Goal: Transaction & Acquisition: Purchase product/service

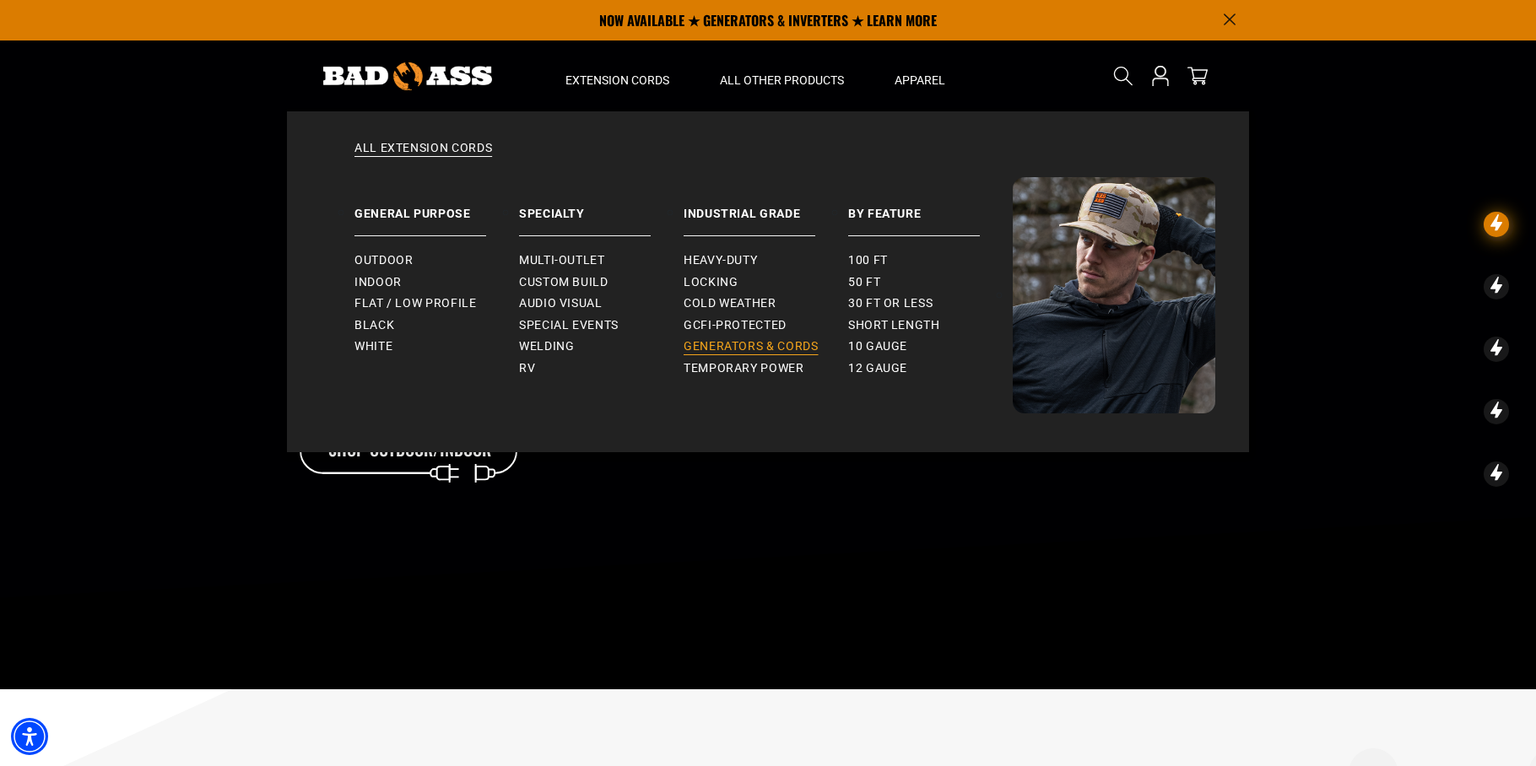
click at [704, 349] on span "Generators & Cords" at bounding box center [751, 346] width 135 height 15
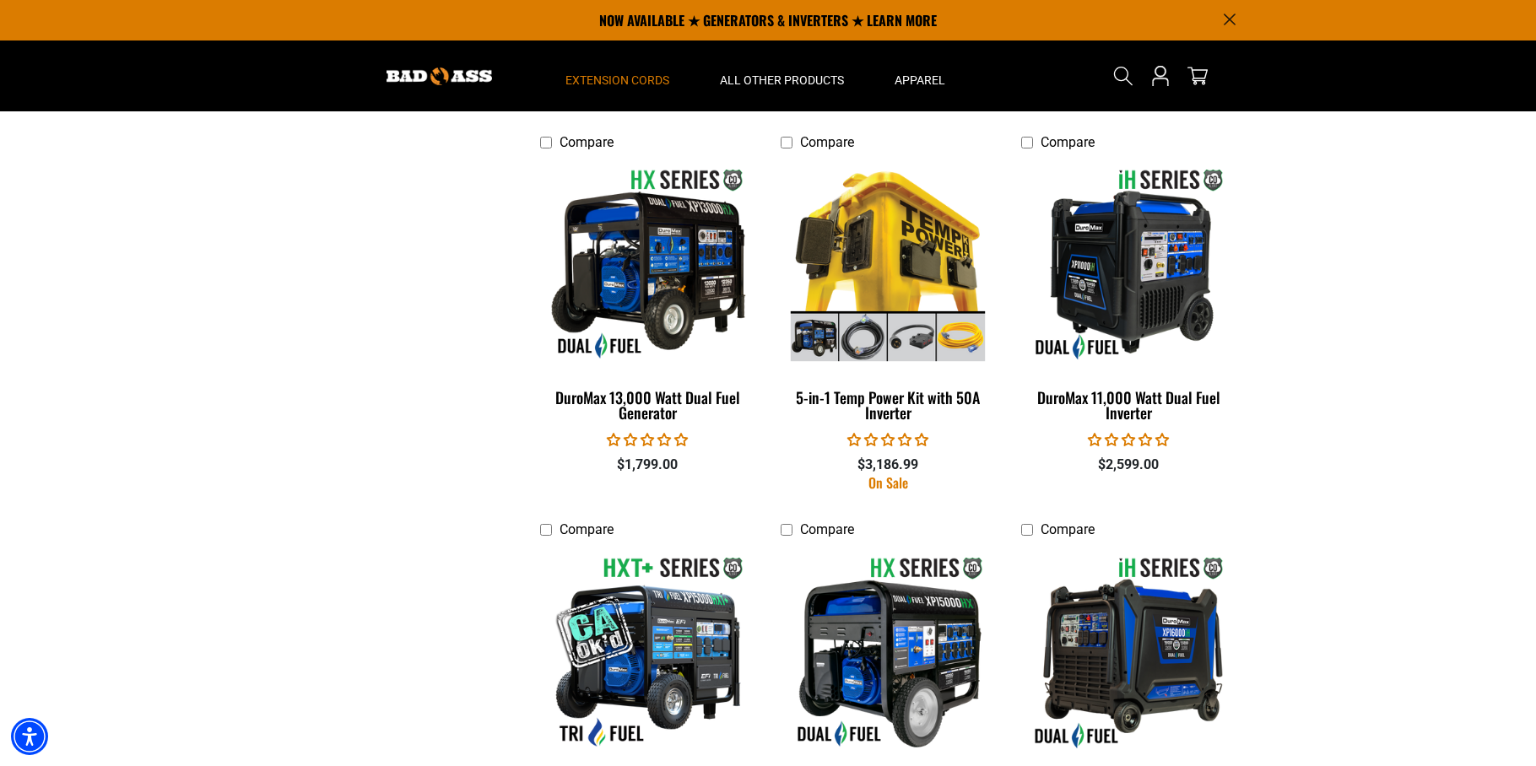
scroll to position [2767, 0]
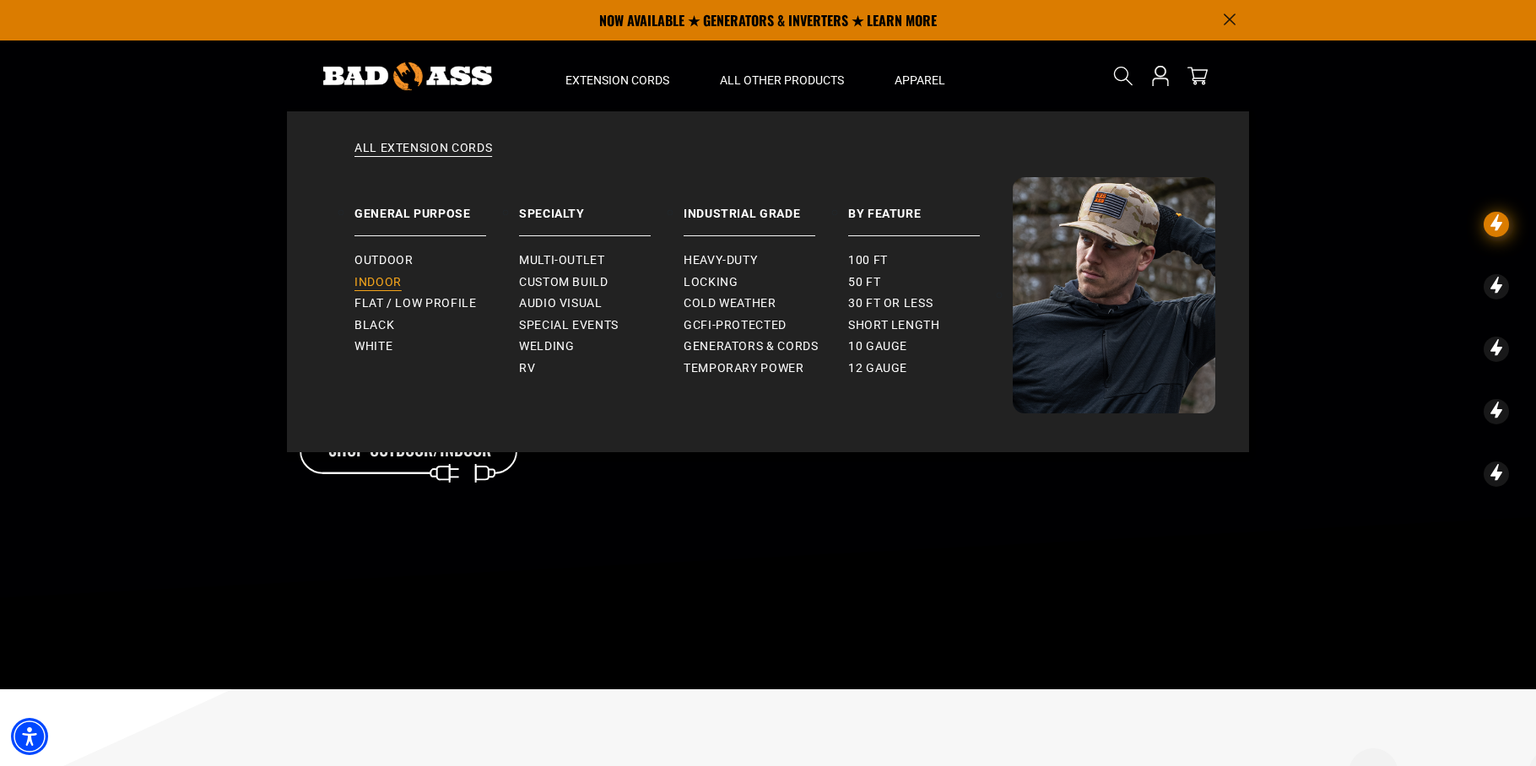
click at [382, 282] on span "Indoor" at bounding box center [378, 282] width 47 height 15
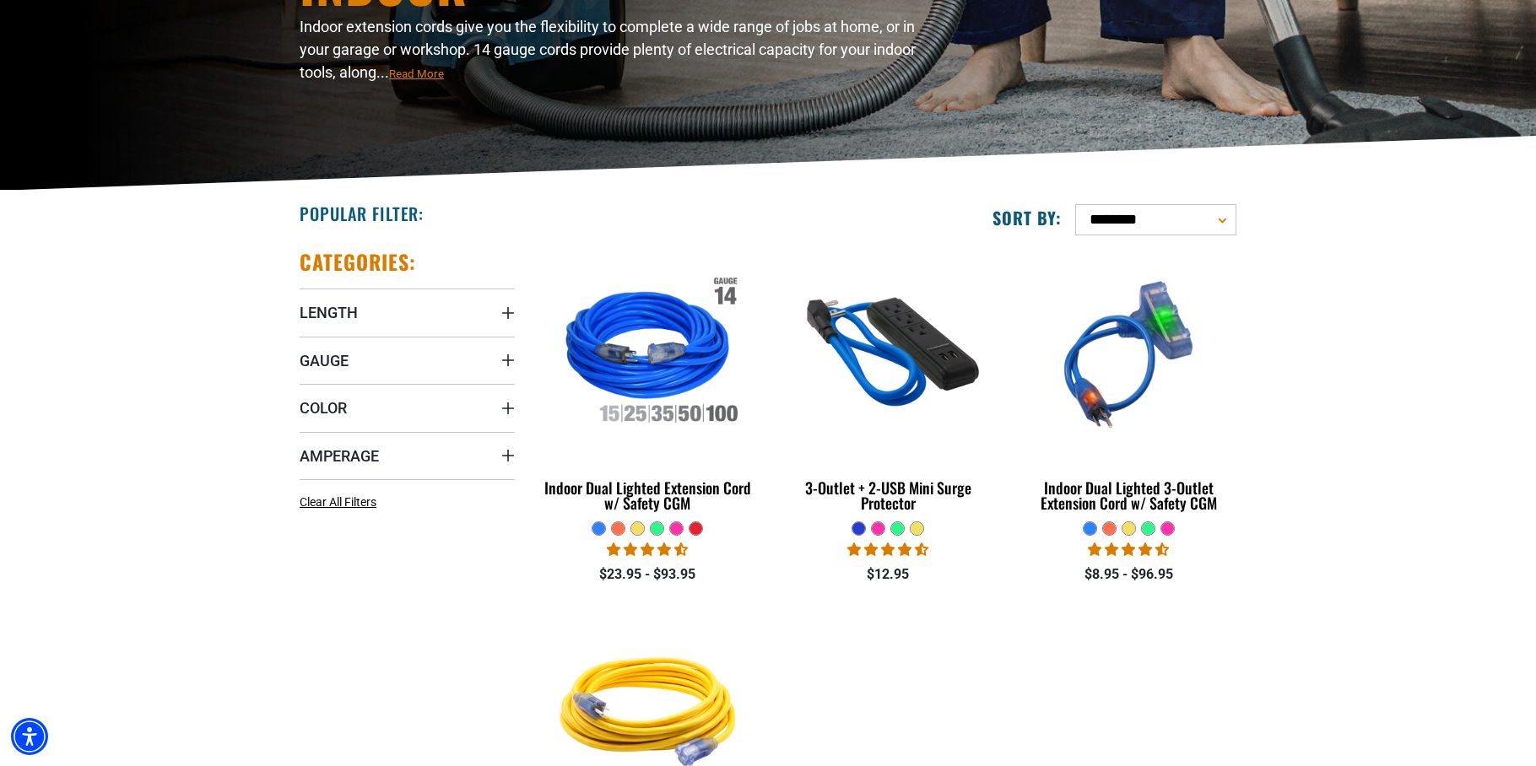
scroll to position [258, 0]
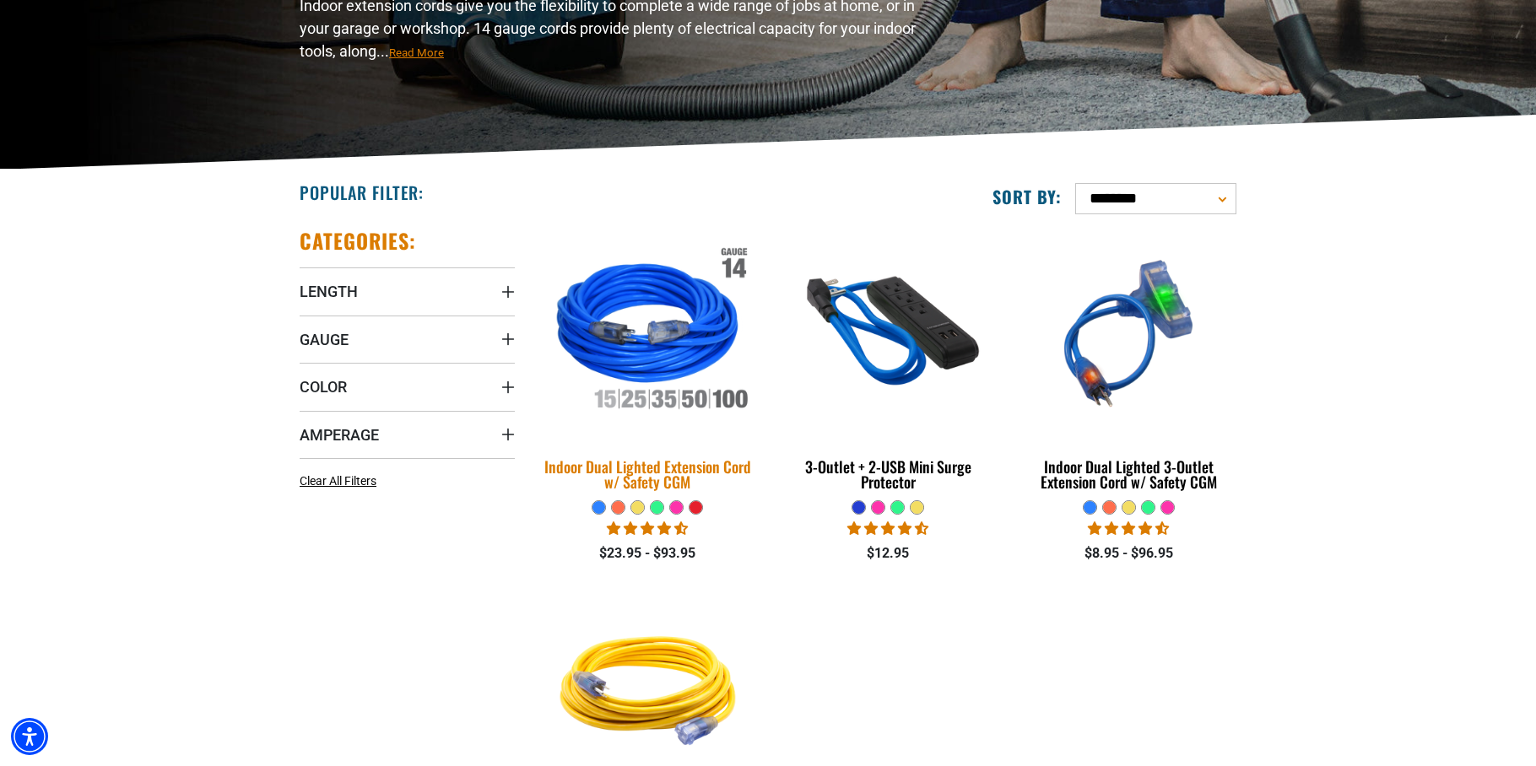
click at [645, 360] on img at bounding box center [648, 333] width 236 height 216
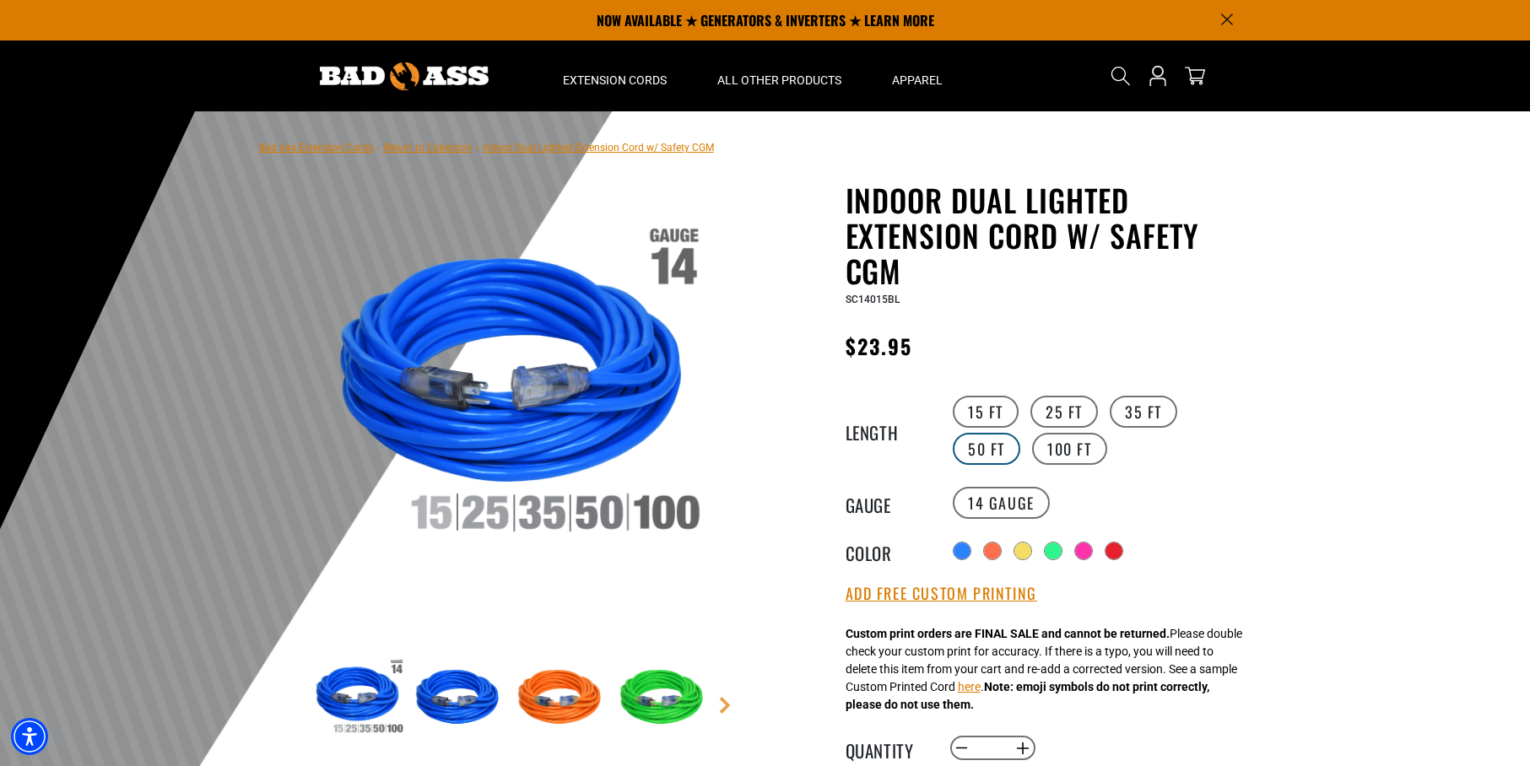
click at [1020, 433] on label "50 FT" at bounding box center [987, 449] width 68 height 32
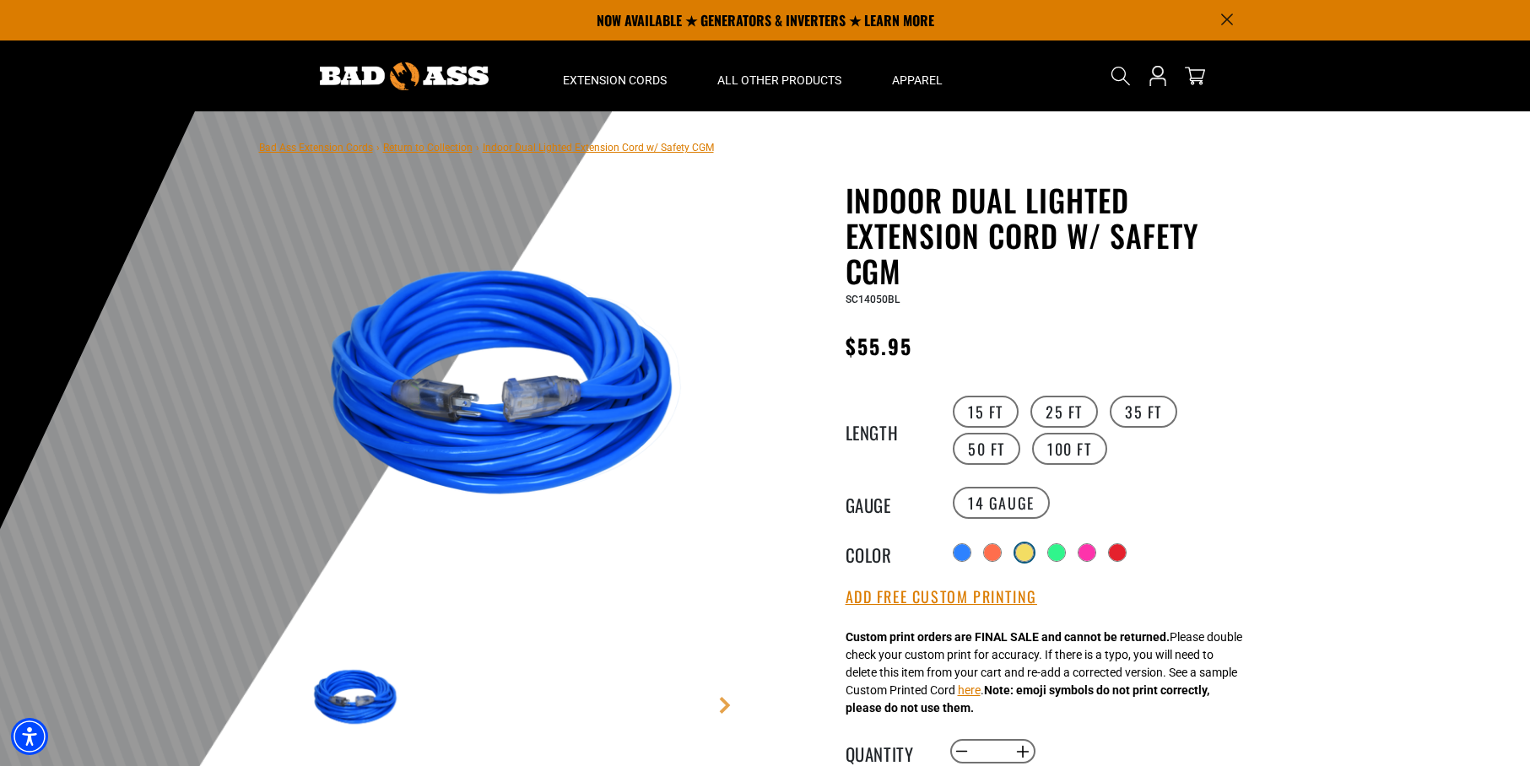
click at [1029, 555] on div at bounding box center [1024, 552] width 17 height 17
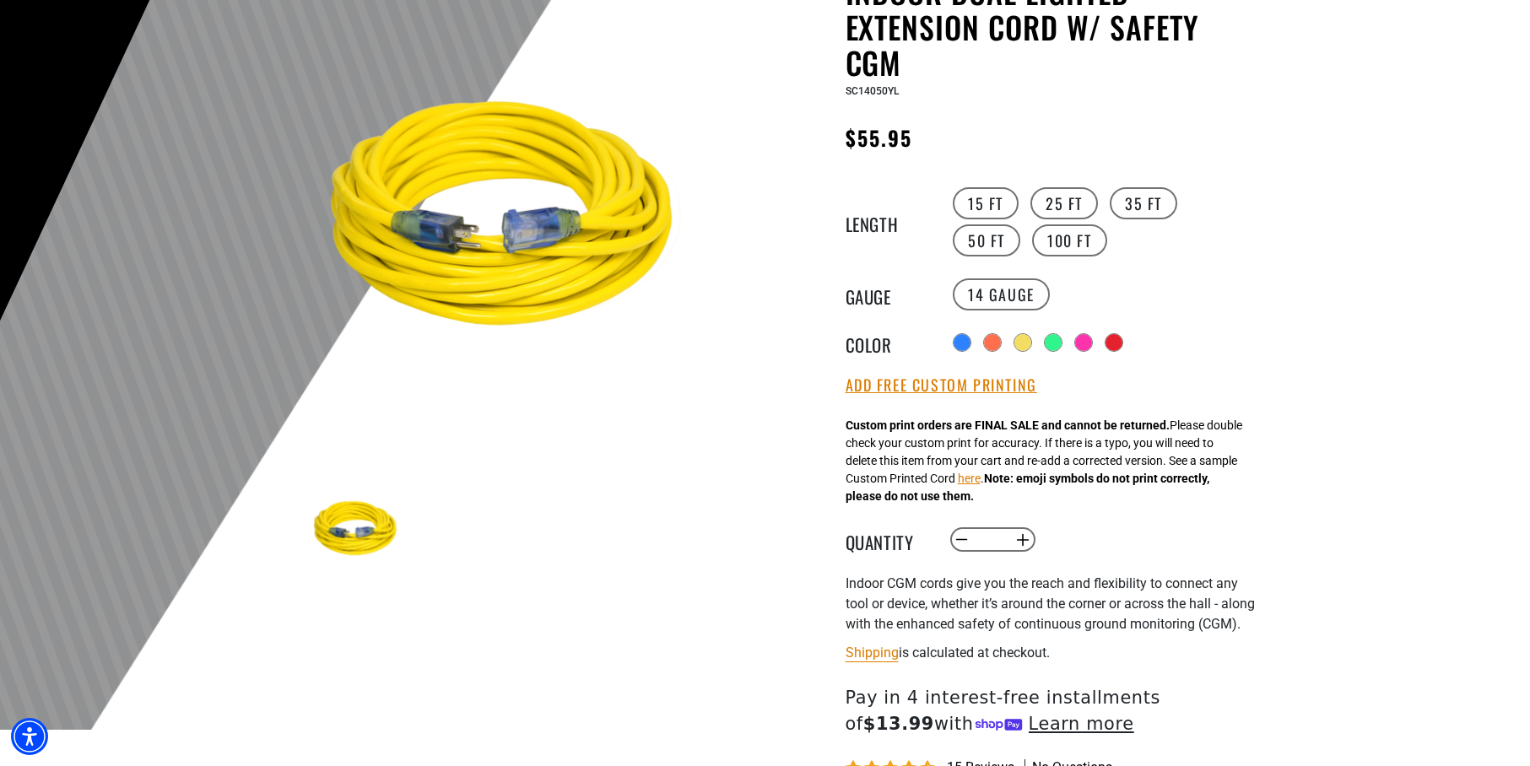
scroll to position [209, 0]
click at [950, 387] on button "Add Free Custom Printing" at bounding box center [942, 385] width 192 height 19
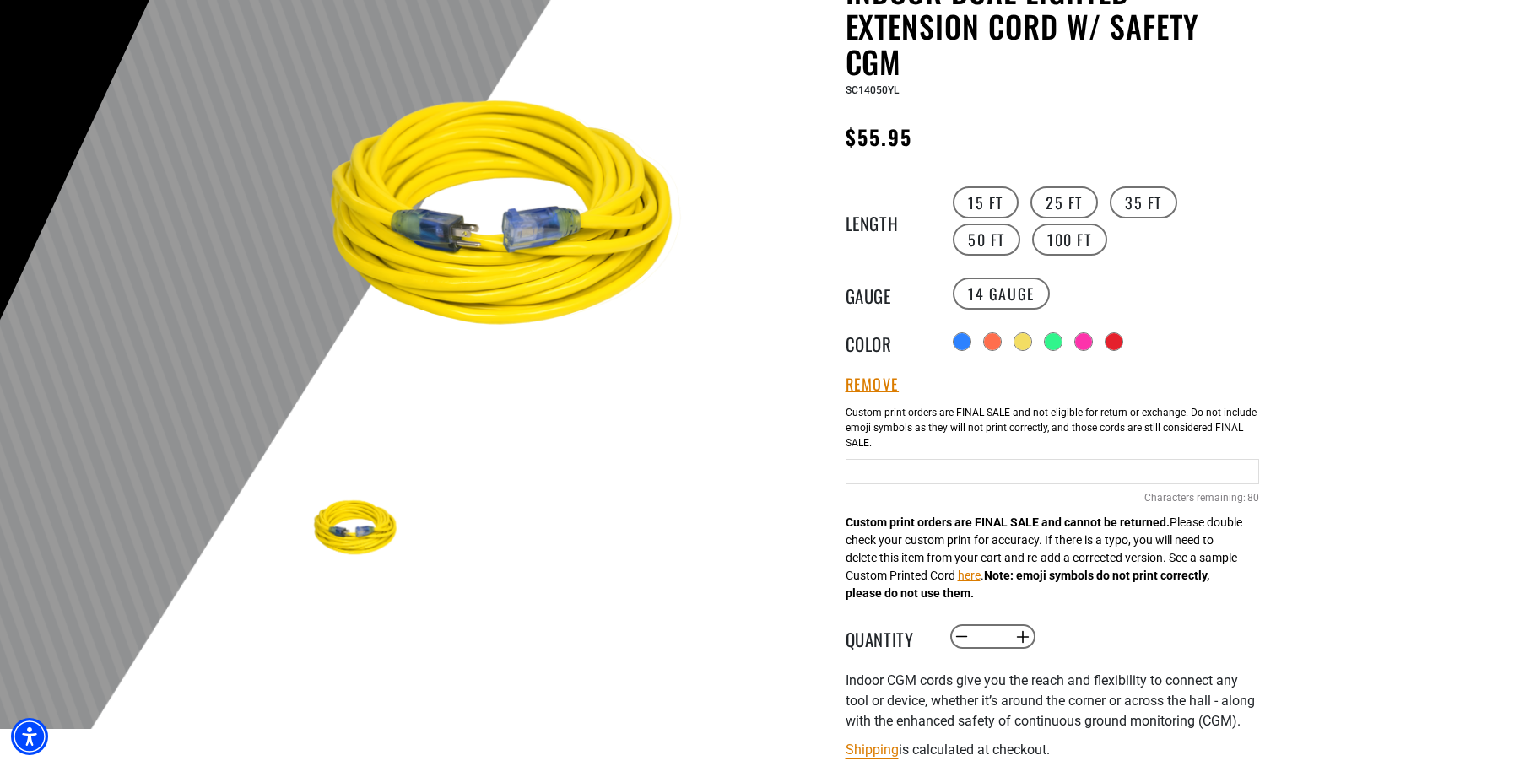
click at [917, 472] on input "text" at bounding box center [1053, 471] width 414 height 25
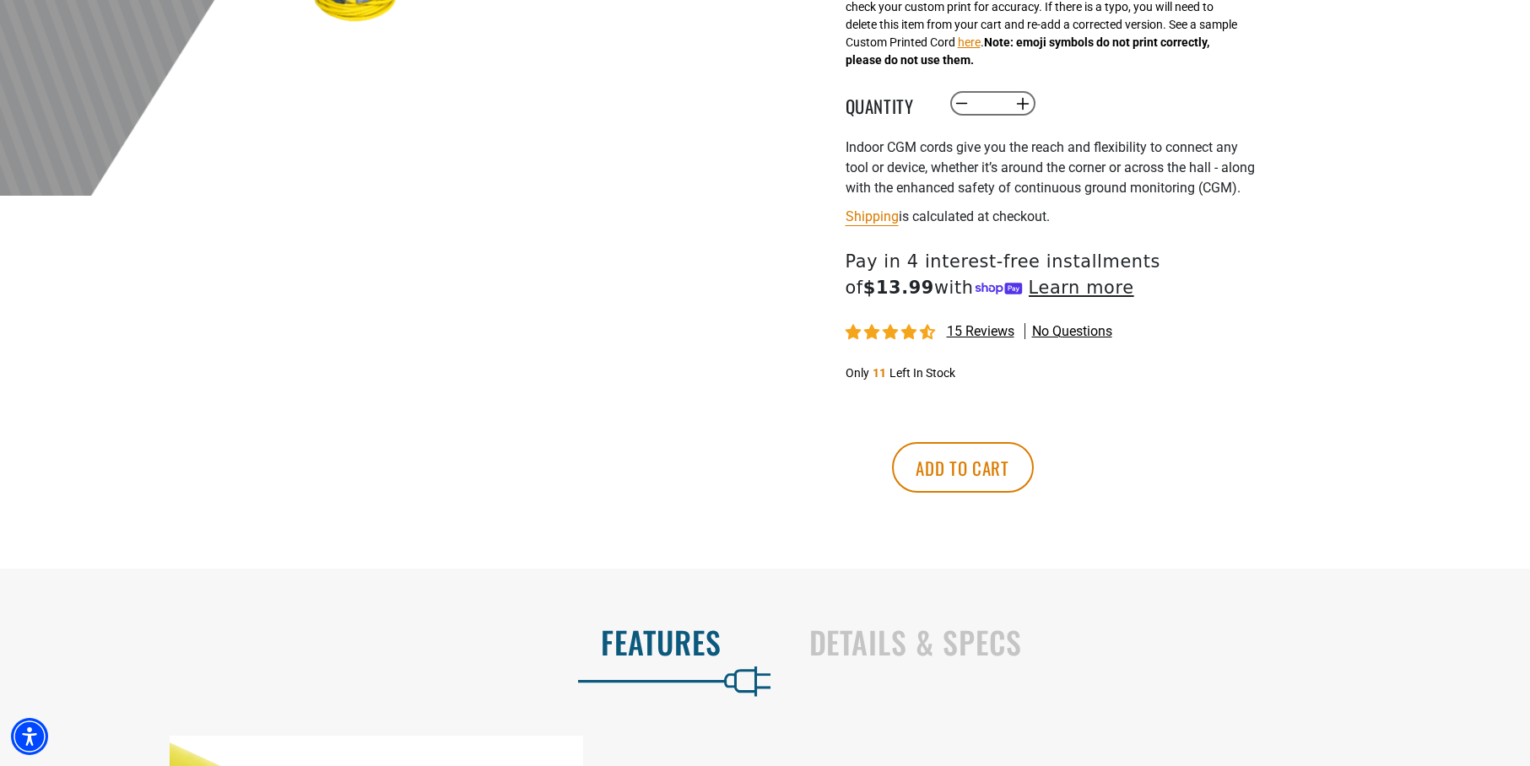
scroll to position [904, 0]
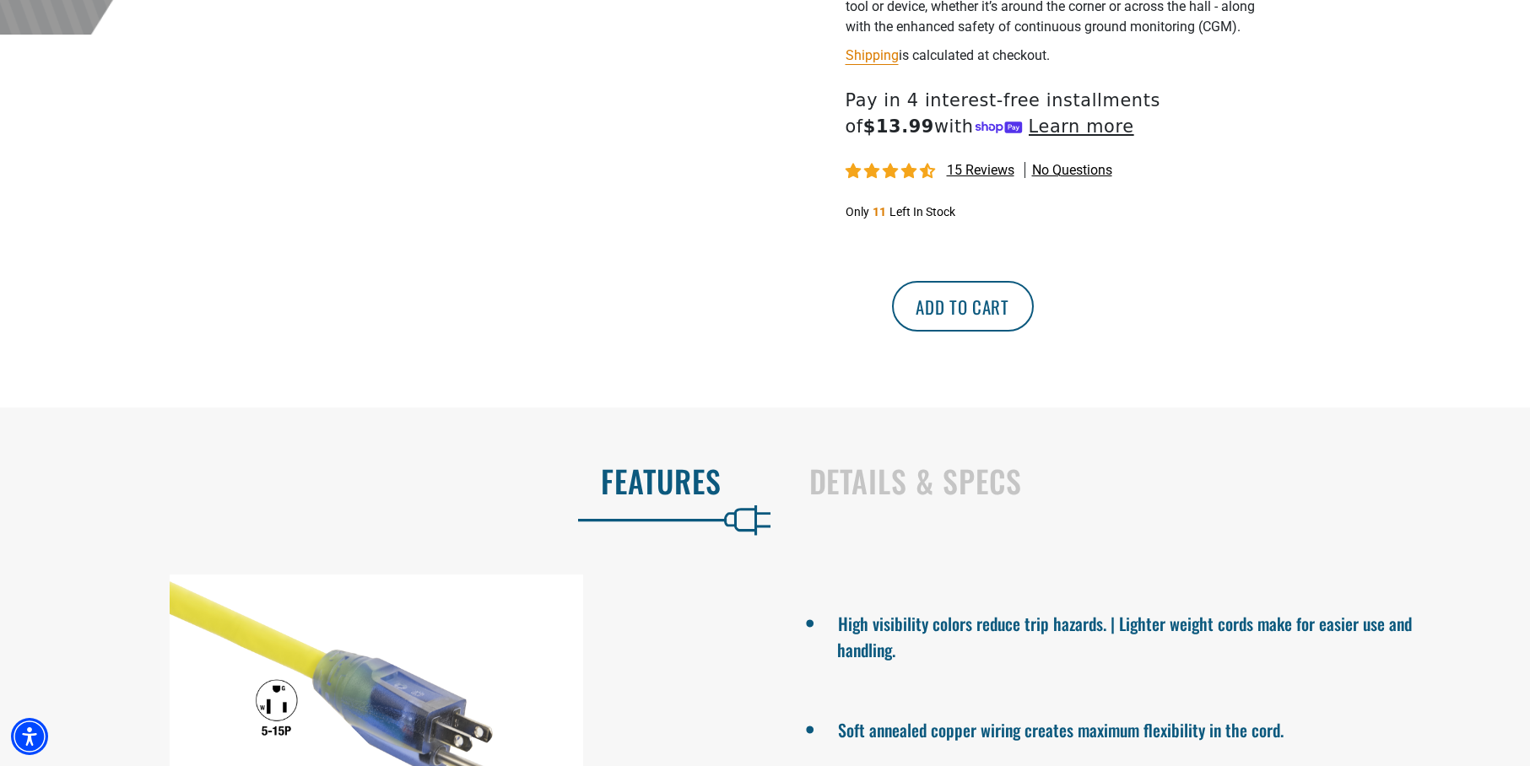
type input "**********"
click at [1034, 329] on button "Add to cart" at bounding box center [963, 306] width 142 height 51
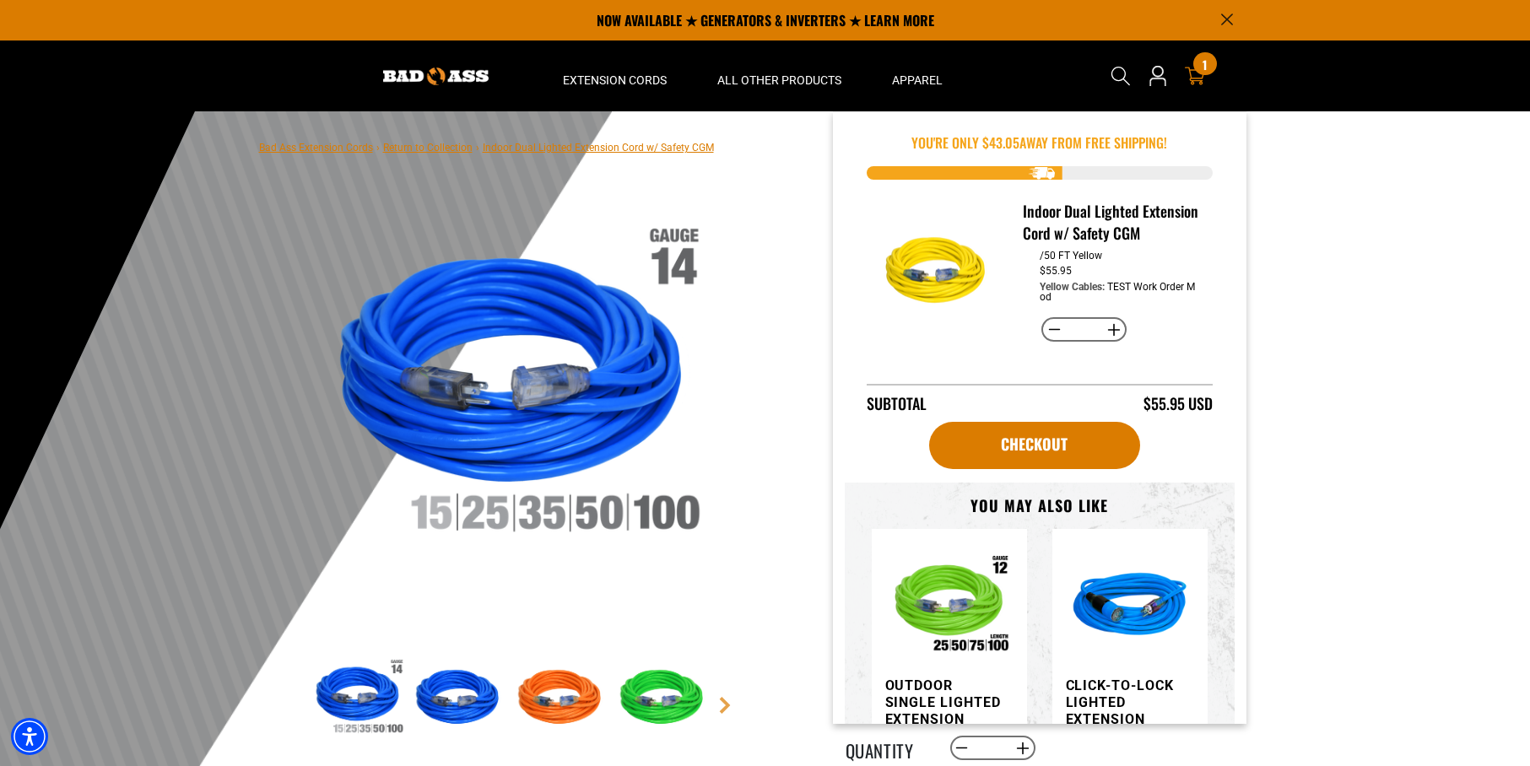
click at [1195, 81] on icon at bounding box center [1194, 77] width 20 height 18
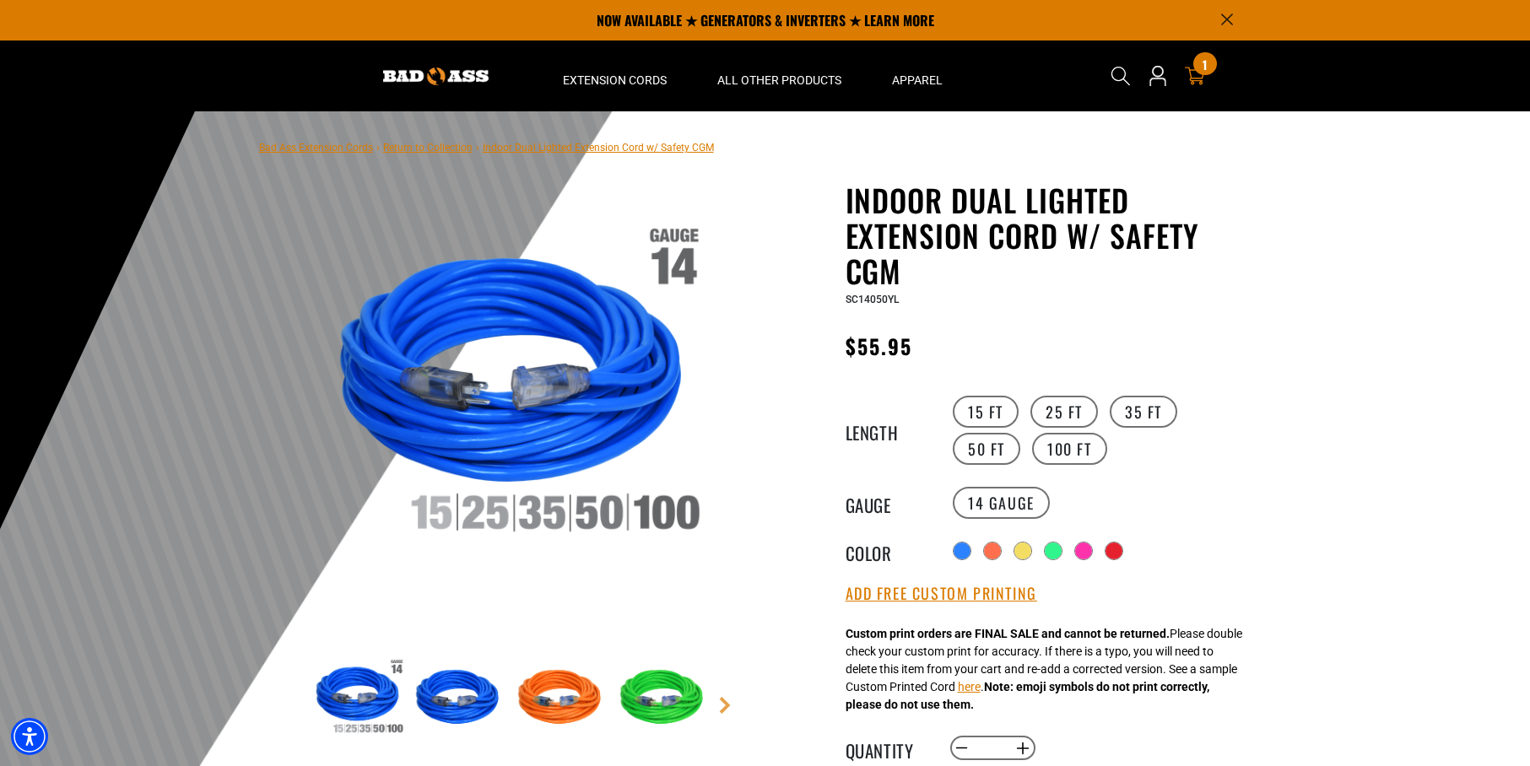
click at [1195, 81] on icon at bounding box center [1194, 77] width 20 height 18
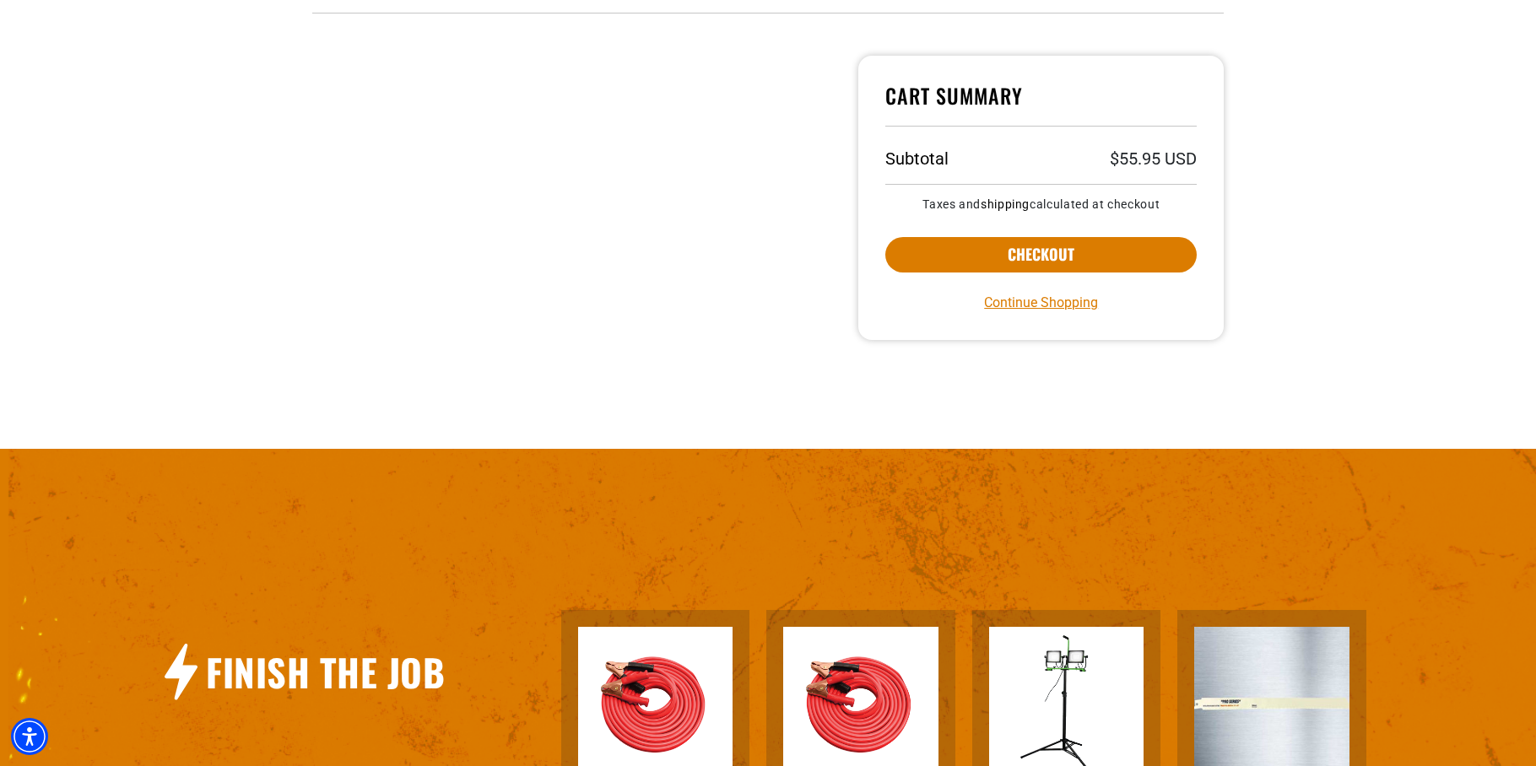
scroll to position [570, 0]
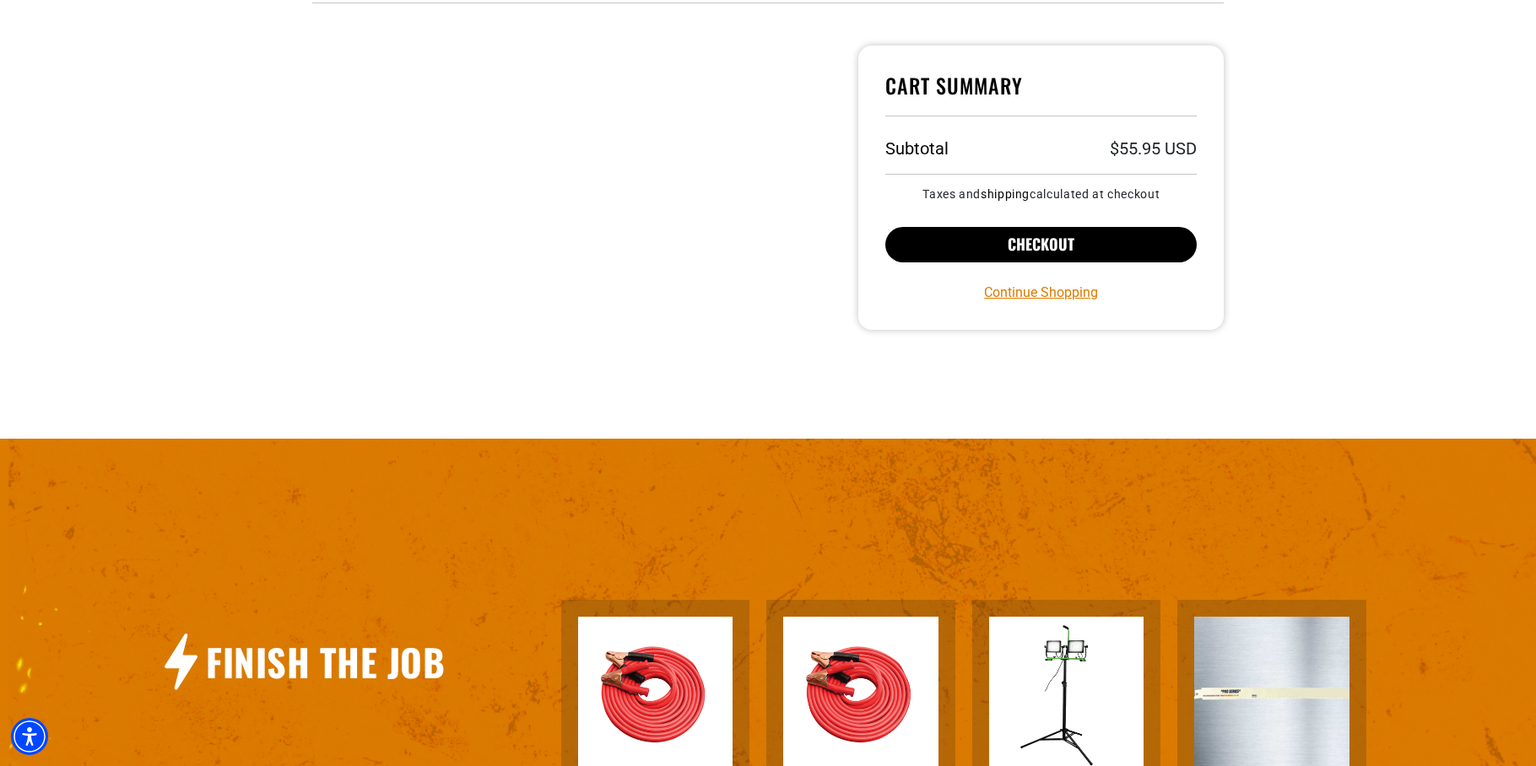
click at [983, 251] on button "Checkout" at bounding box center [1040, 244] width 311 height 35
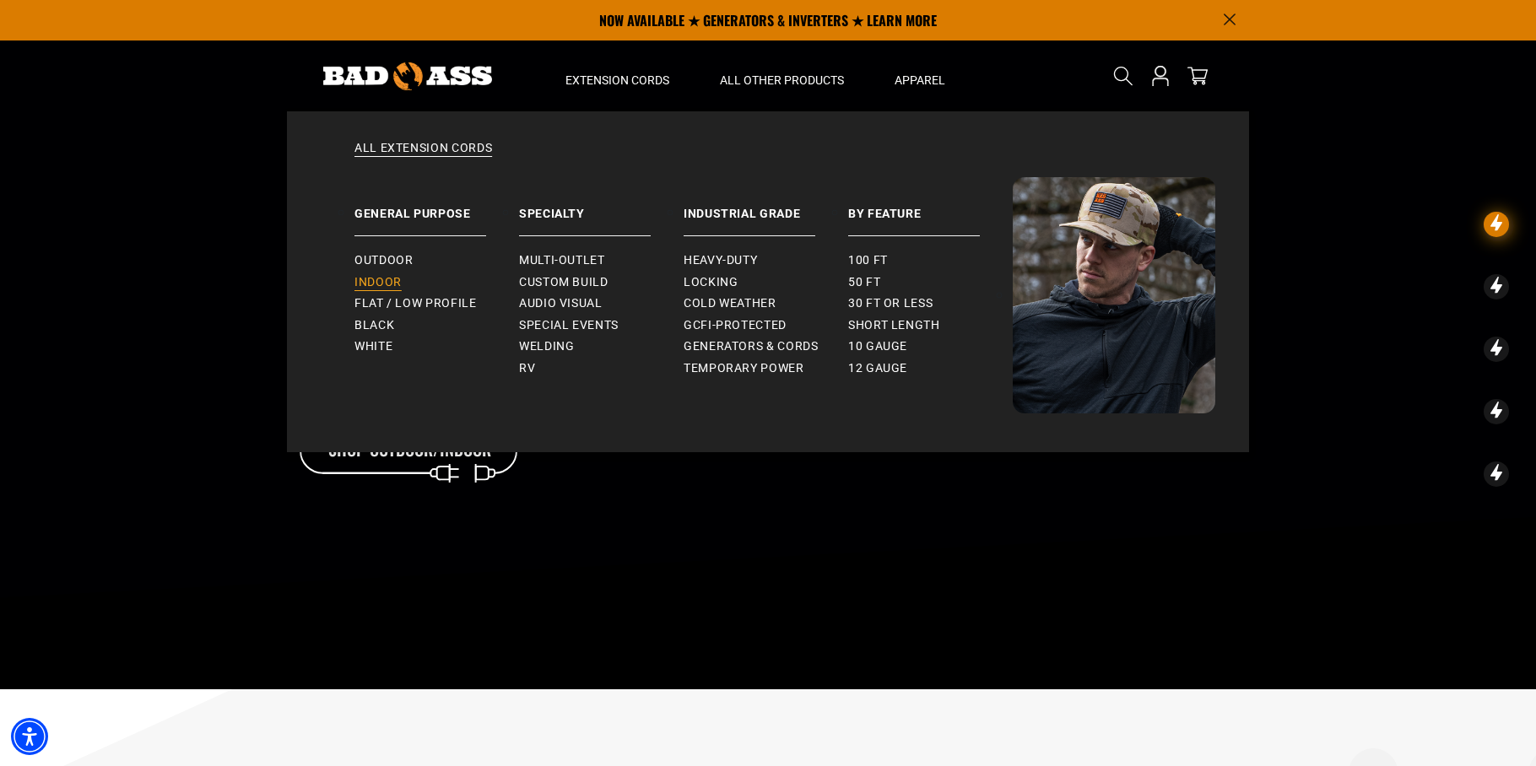
click at [379, 283] on span "Indoor" at bounding box center [378, 282] width 47 height 15
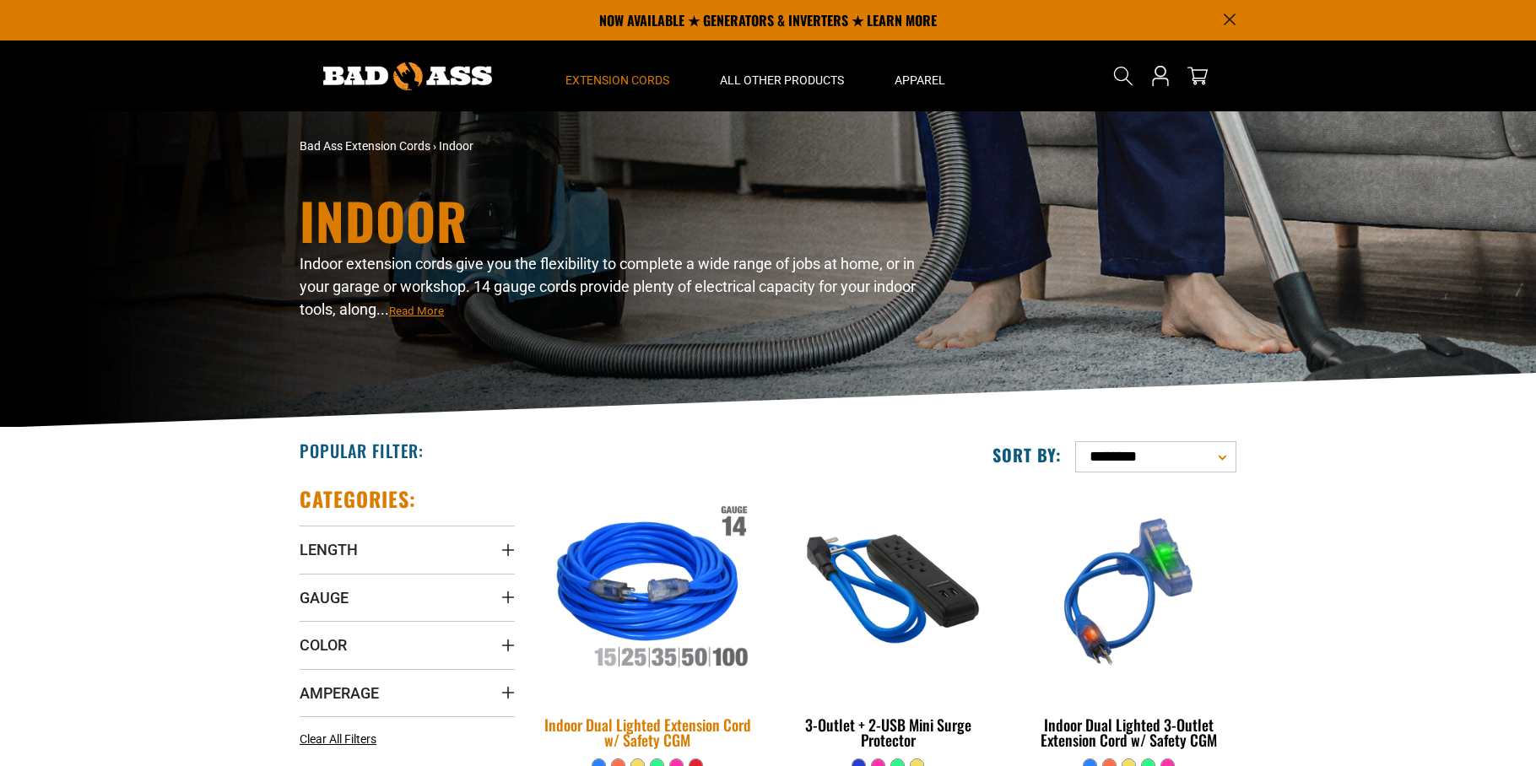
click at [659, 552] on img at bounding box center [648, 592] width 236 height 216
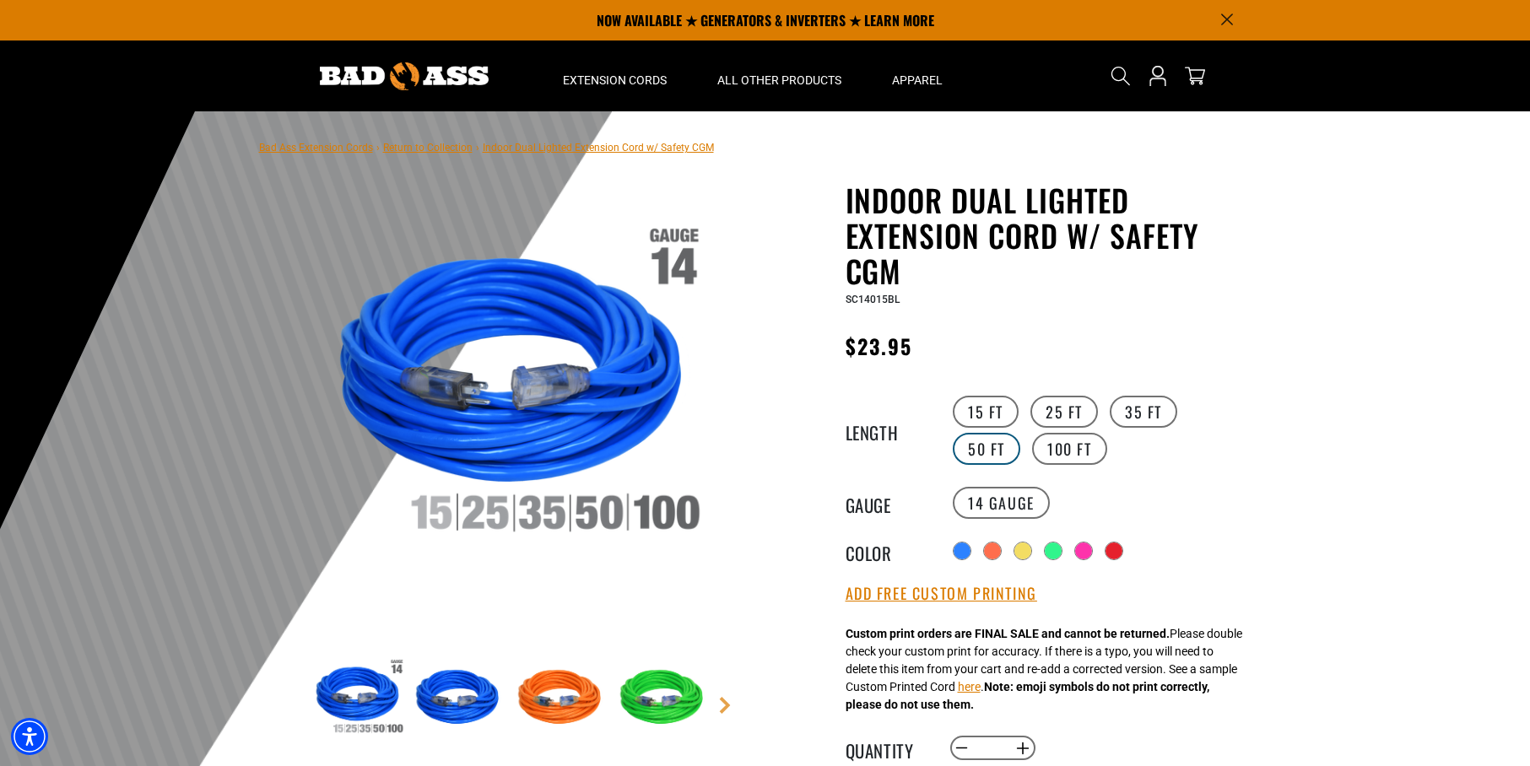
click at [1020, 433] on label "50 FT" at bounding box center [987, 449] width 68 height 32
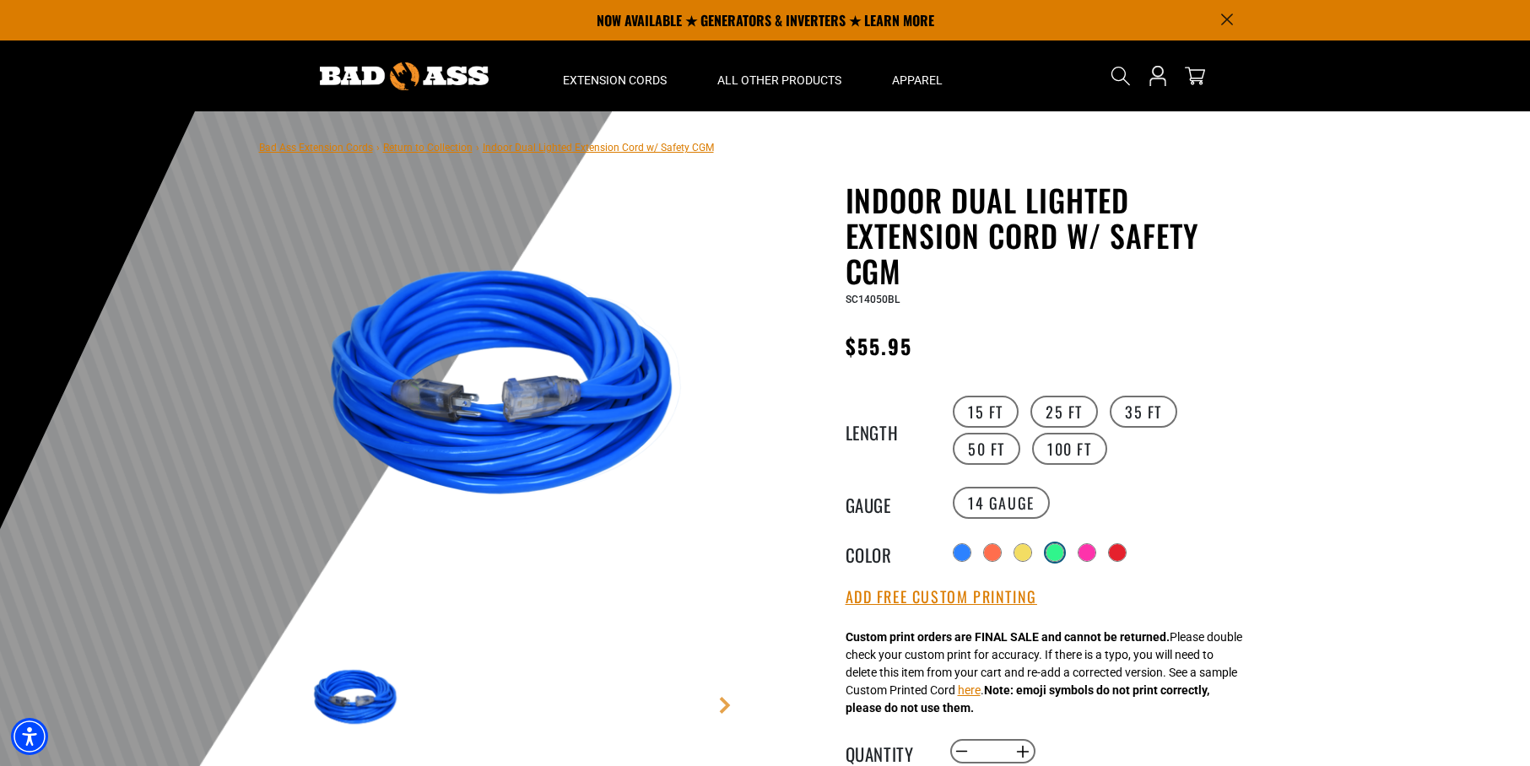
click at [1057, 554] on div at bounding box center [1055, 552] width 17 height 17
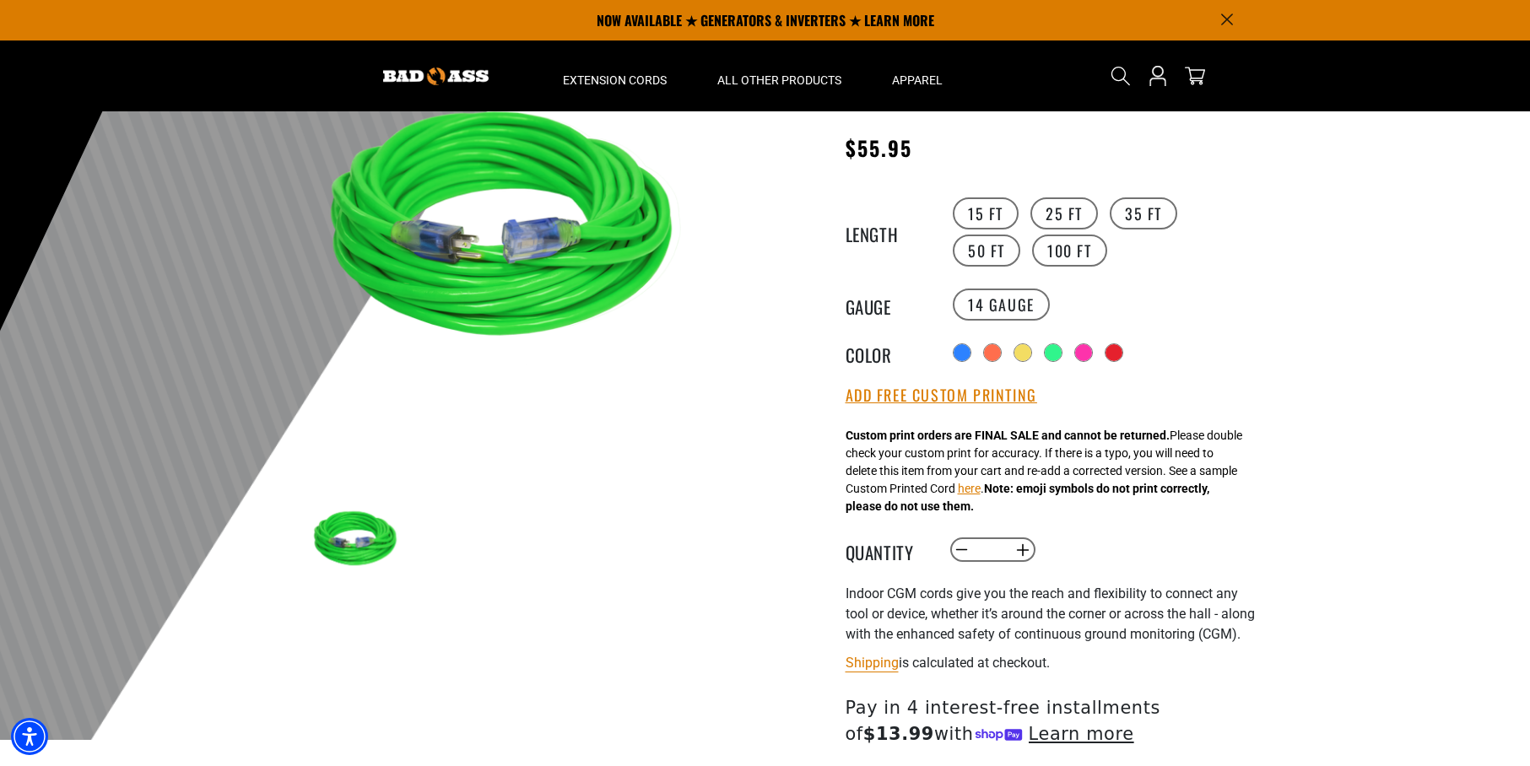
scroll to position [179, 0]
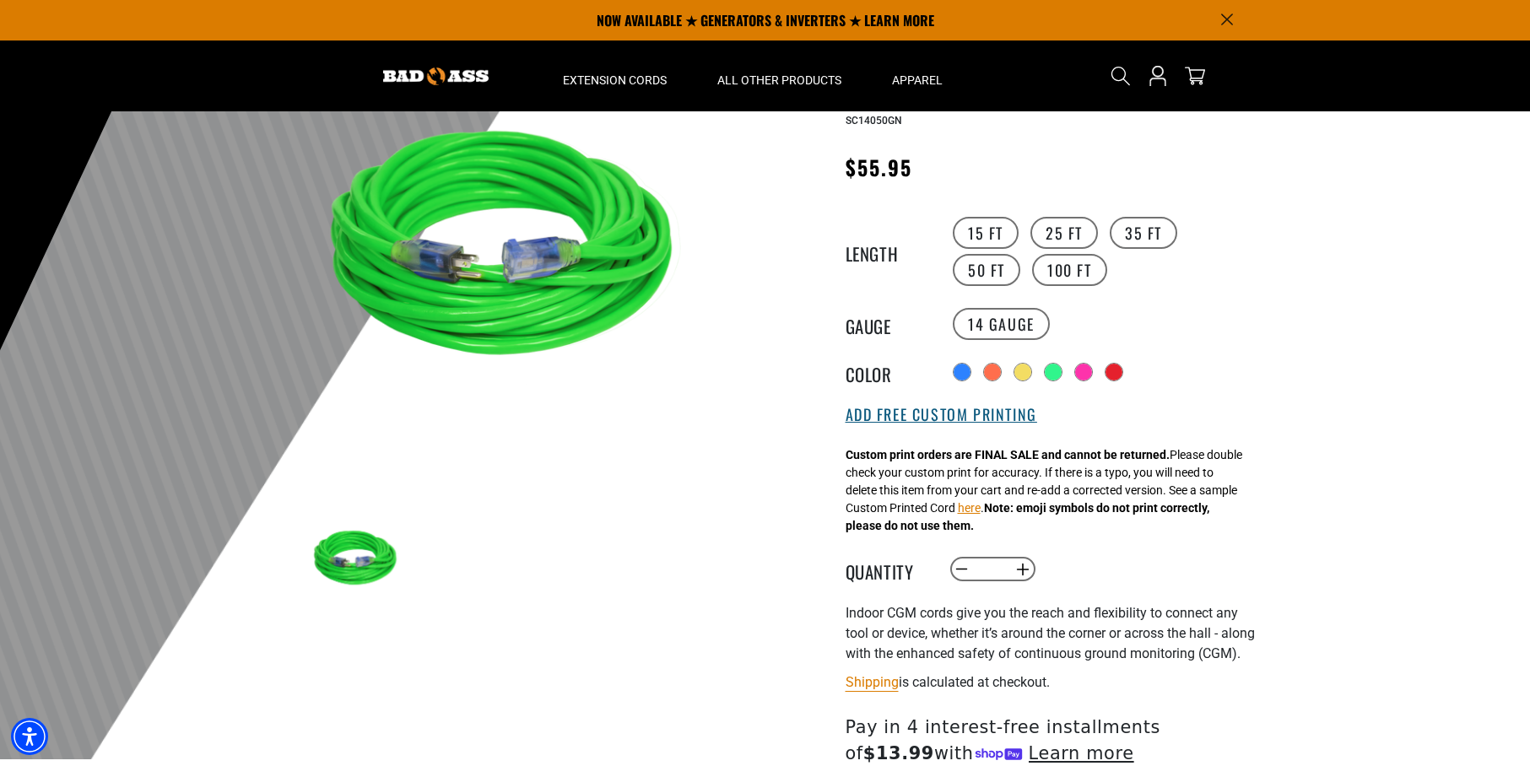
click at [891, 412] on button "Add Free Custom Printing" at bounding box center [942, 415] width 192 height 19
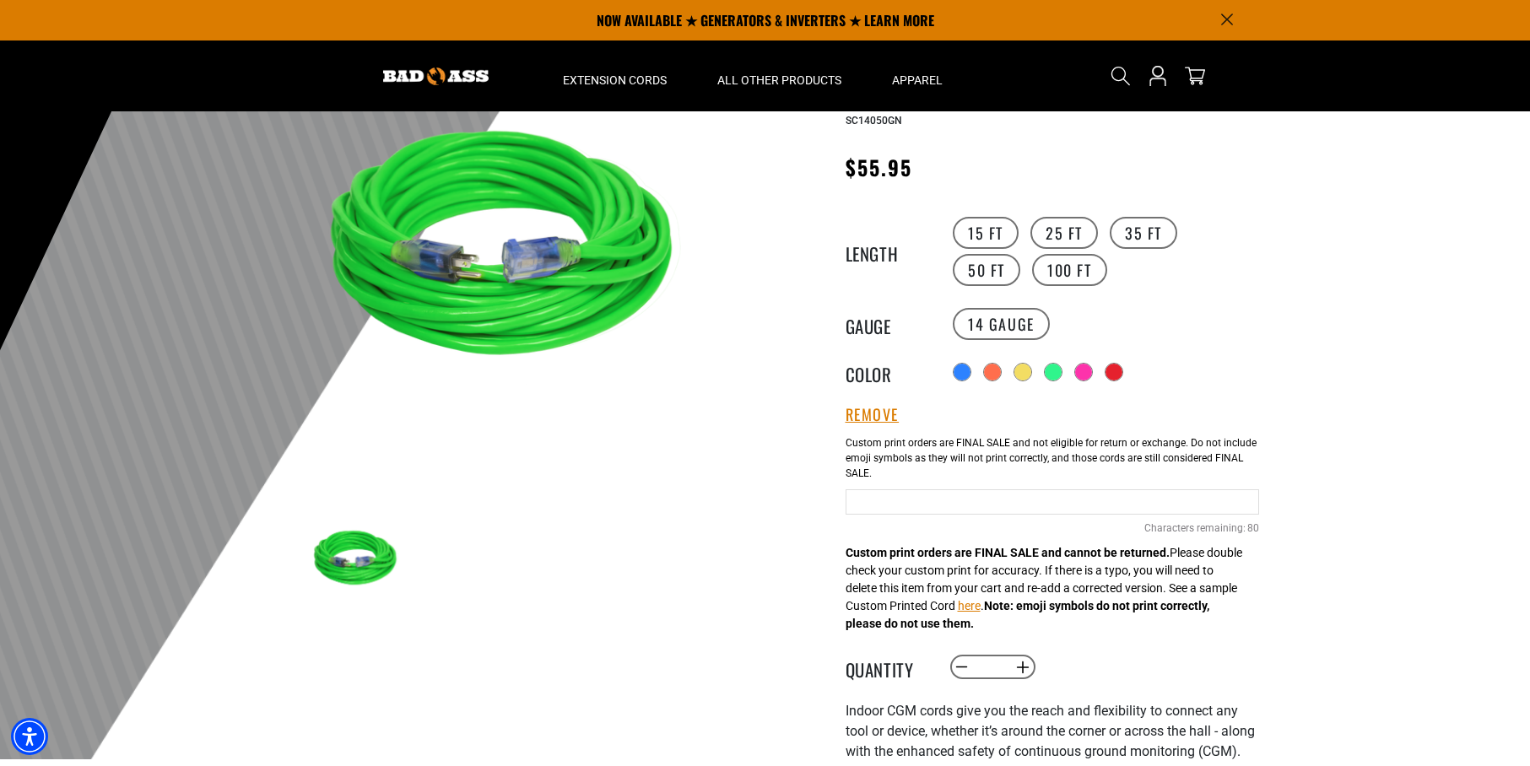
click at [879, 503] on input "Green Cables" at bounding box center [1053, 502] width 414 height 25
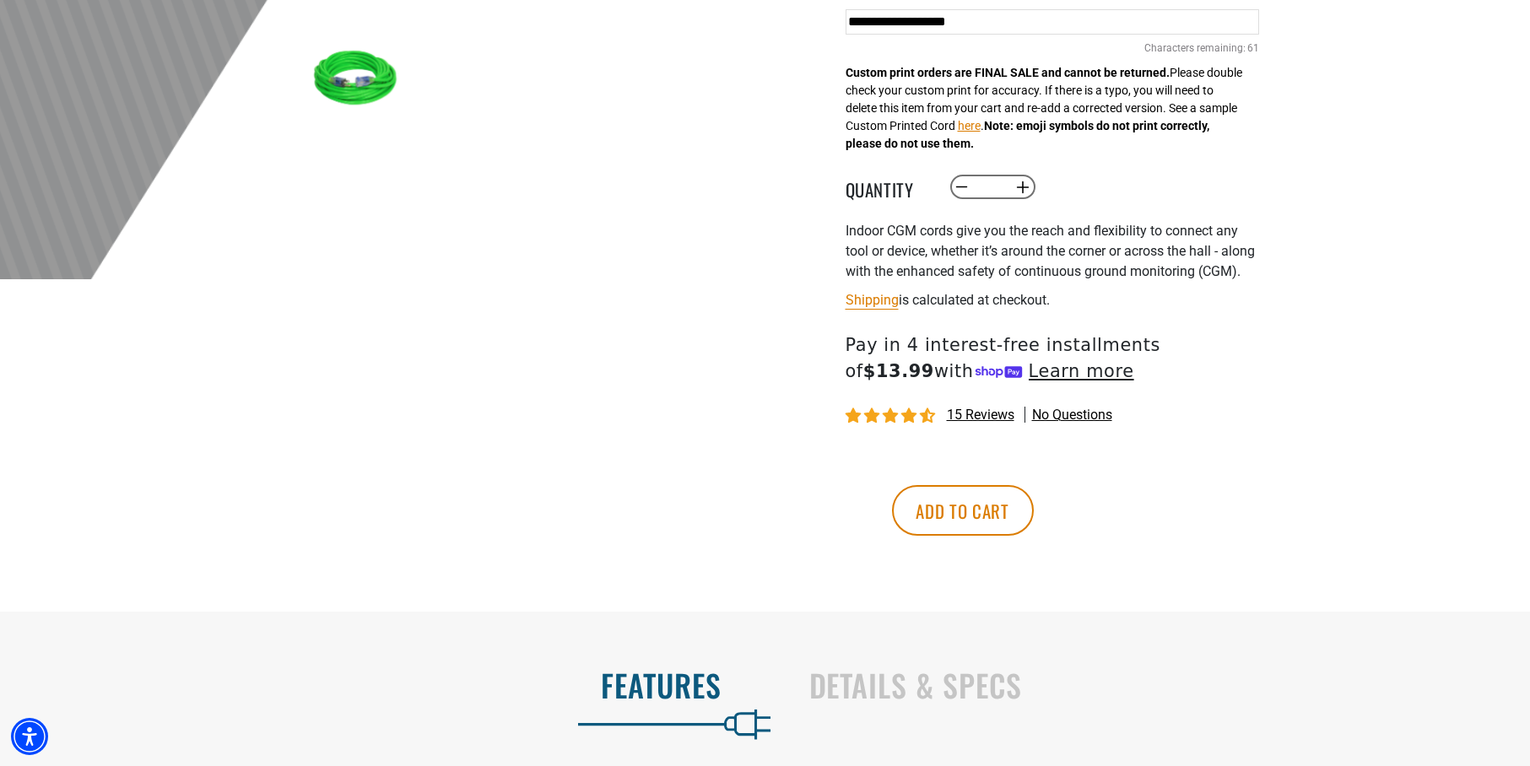
scroll to position [688, 0]
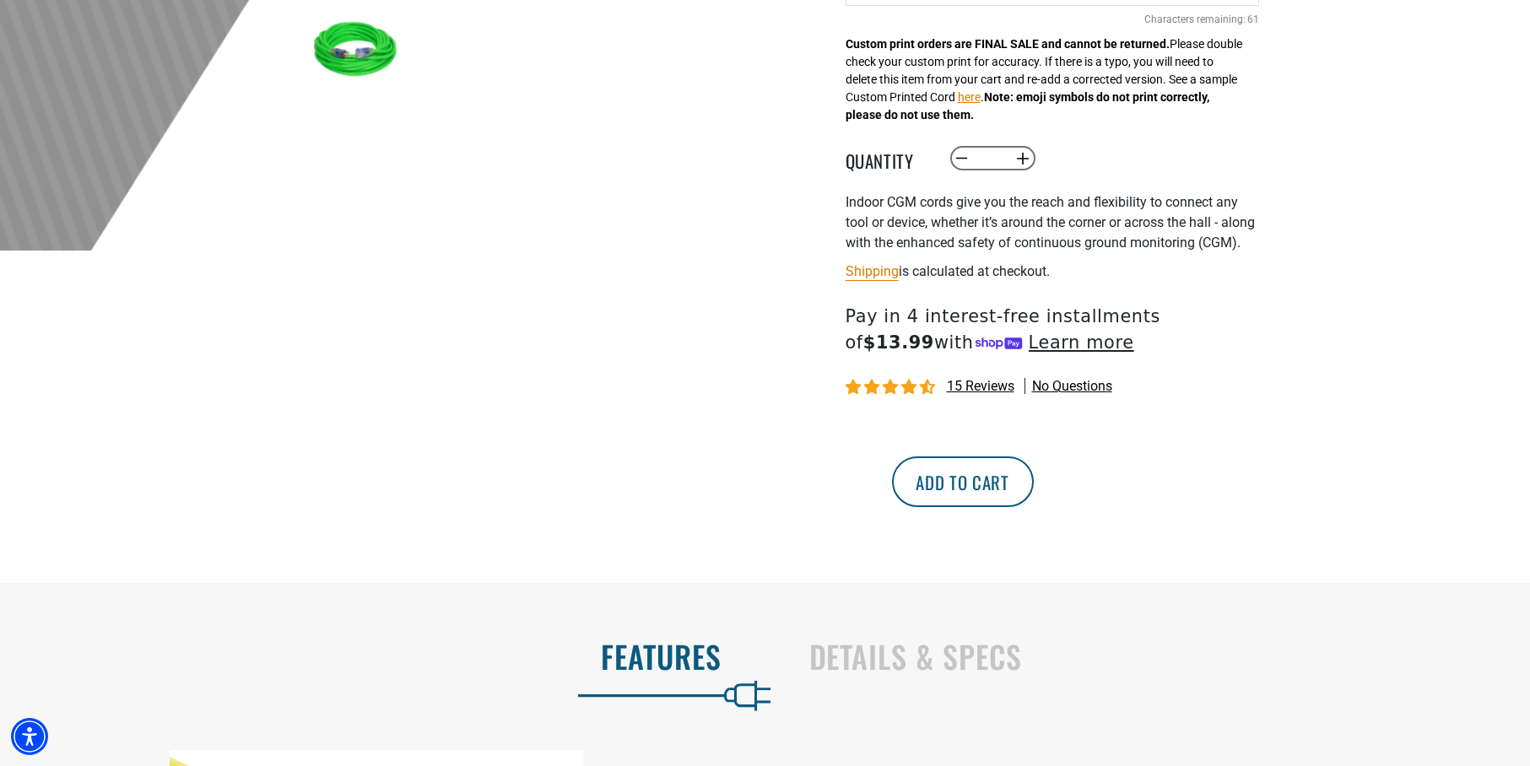
type input "**********"
click at [1034, 490] on button "Add to cart" at bounding box center [963, 482] width 142 height 51
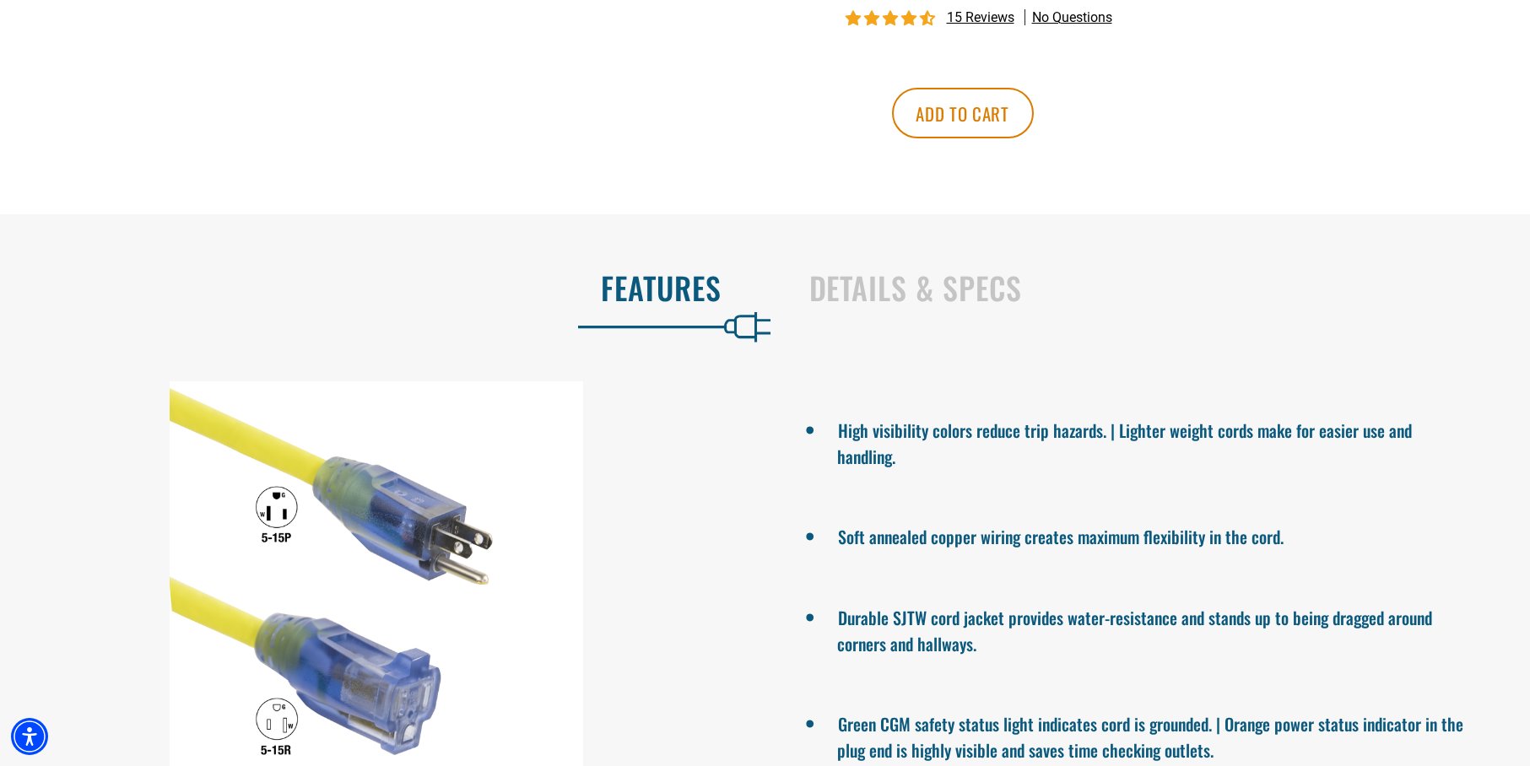
scroll to position [688, 0]
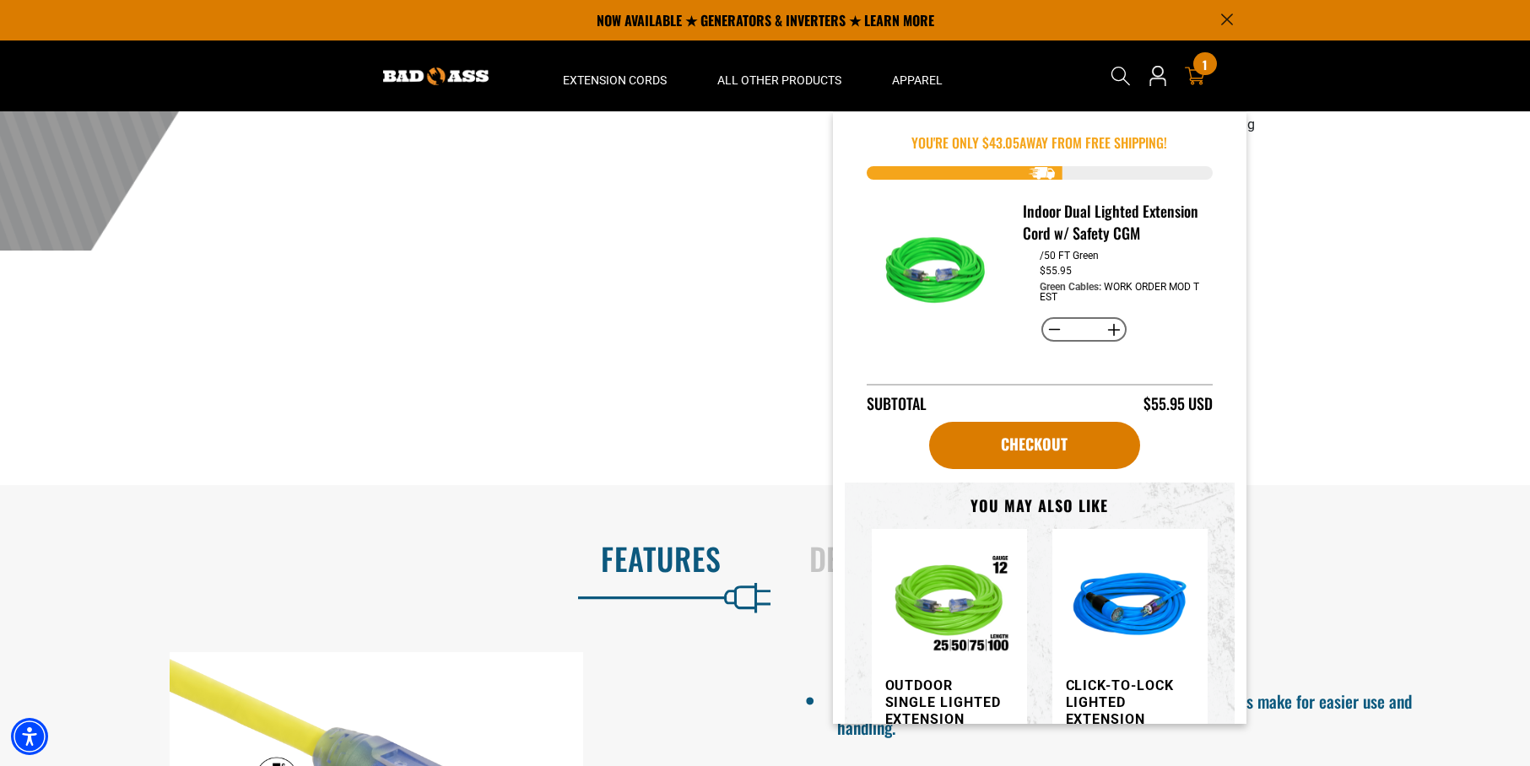
click at [1199, 73] on div "1 1 item" at bounding box center [1204, 63] width 23 height 23
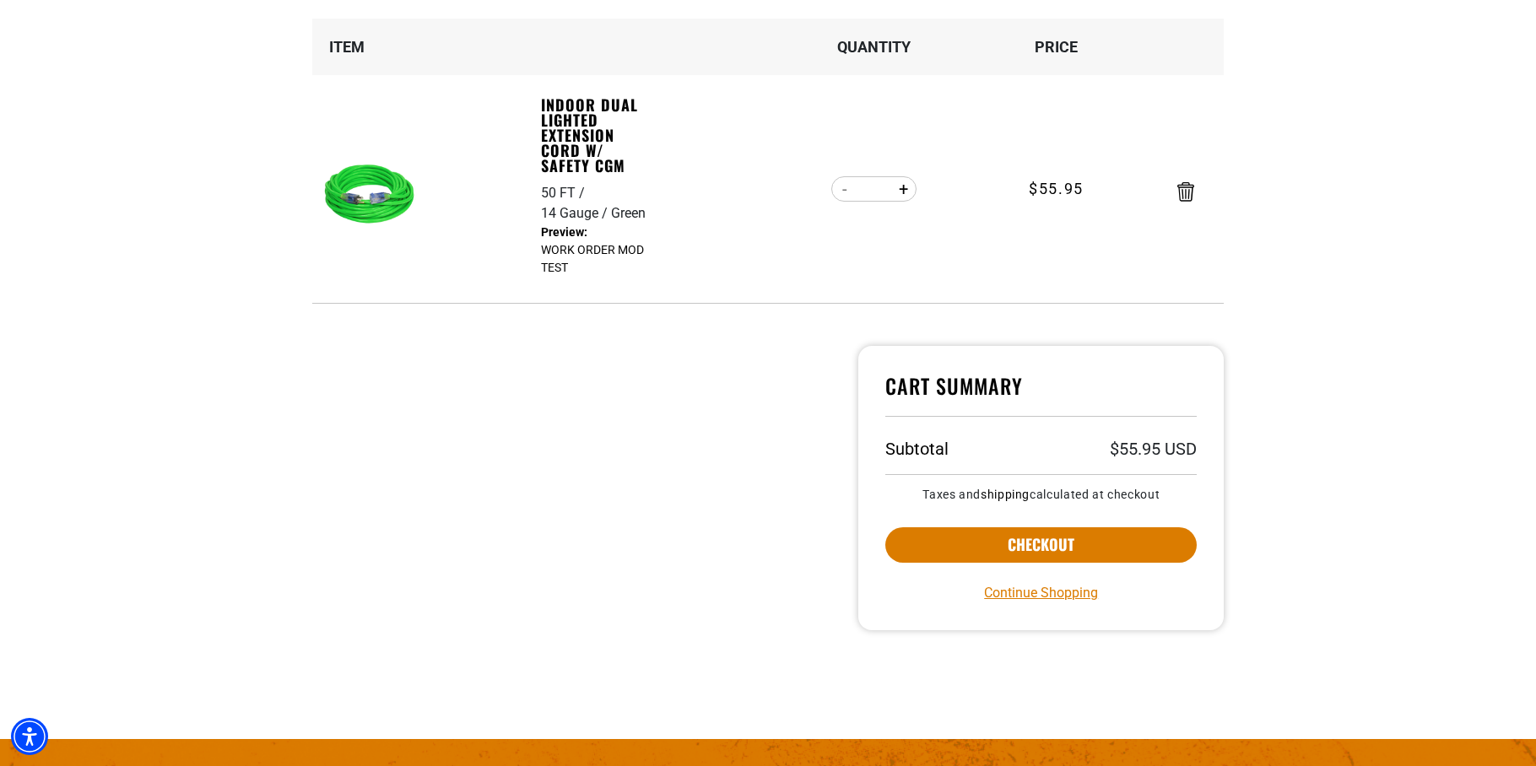
scroll to position [286, 0]
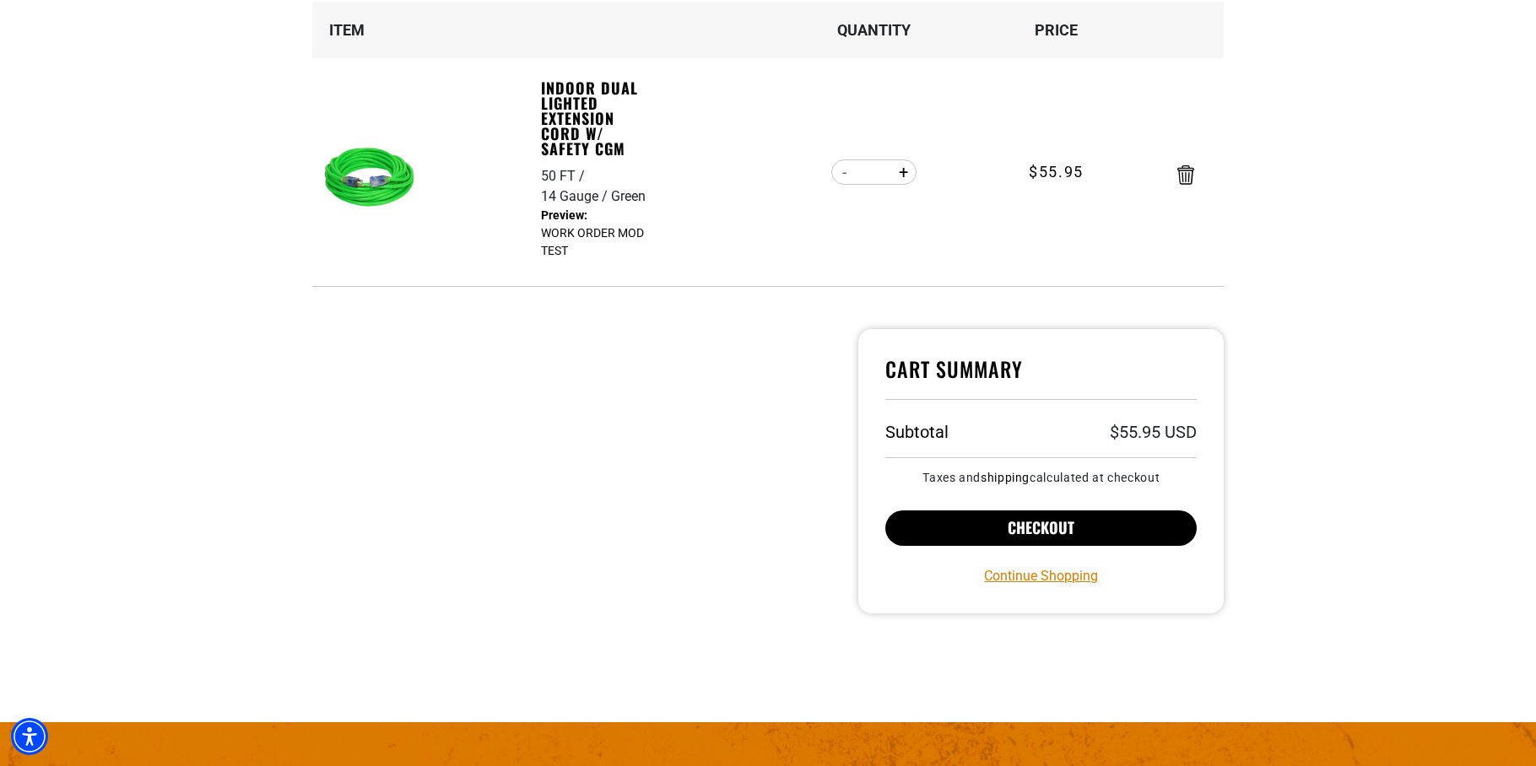
click at [978, 528] on button "Checkout" at bounding box center [1040, 528] width 311 height 35
